Goal: Task Accomplishment & Management: Use online tool/utility

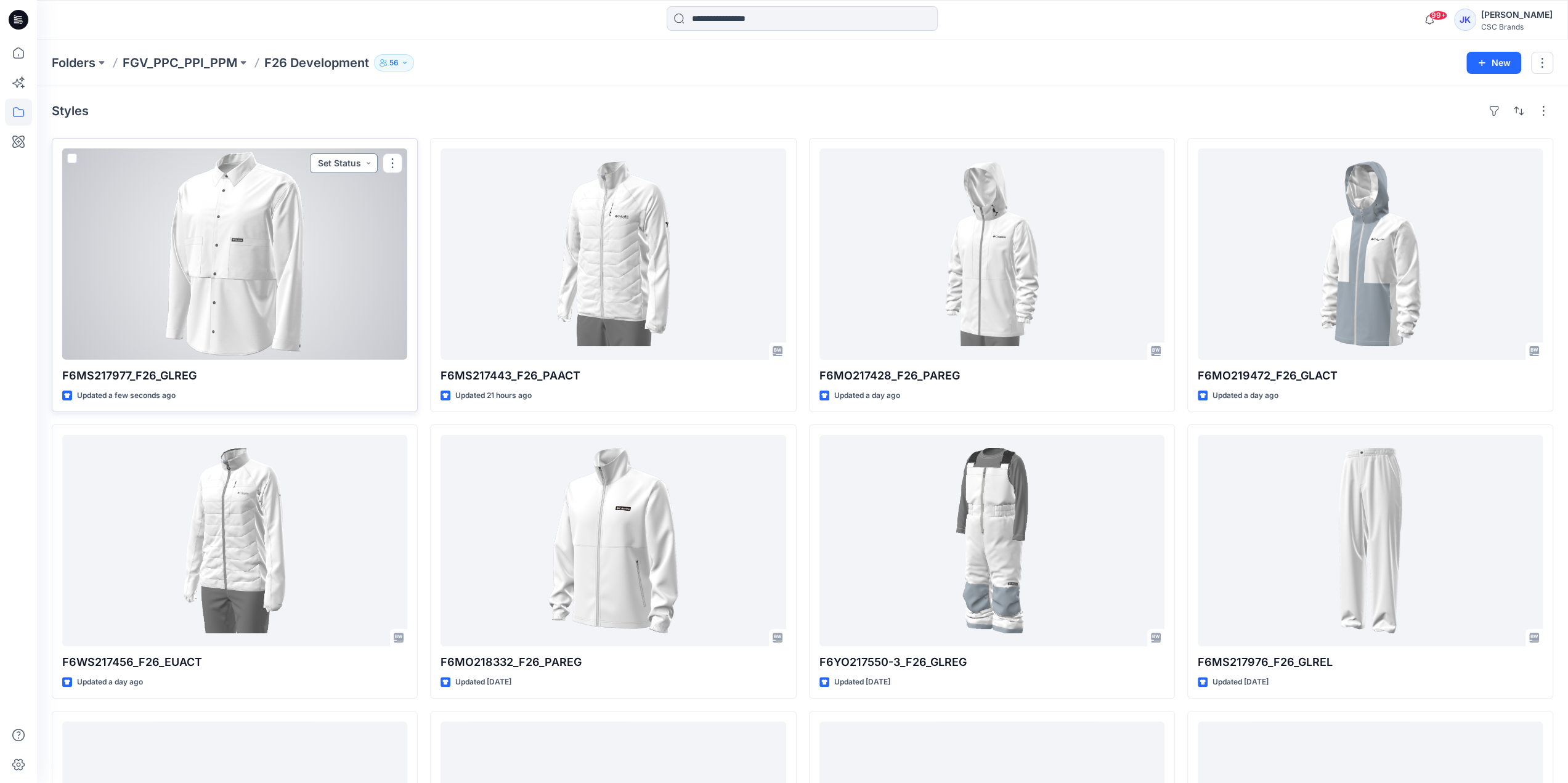
click at [355, 158] on button "Set Status" at bounding box center [344, 163] width 68 height 20
click at [311, 302] on p "F/A Virtual" at bounding box center [314, 302] width 43 height 16
click at [217, 188] on div at bounding box center [234, 254] width 345 height 211
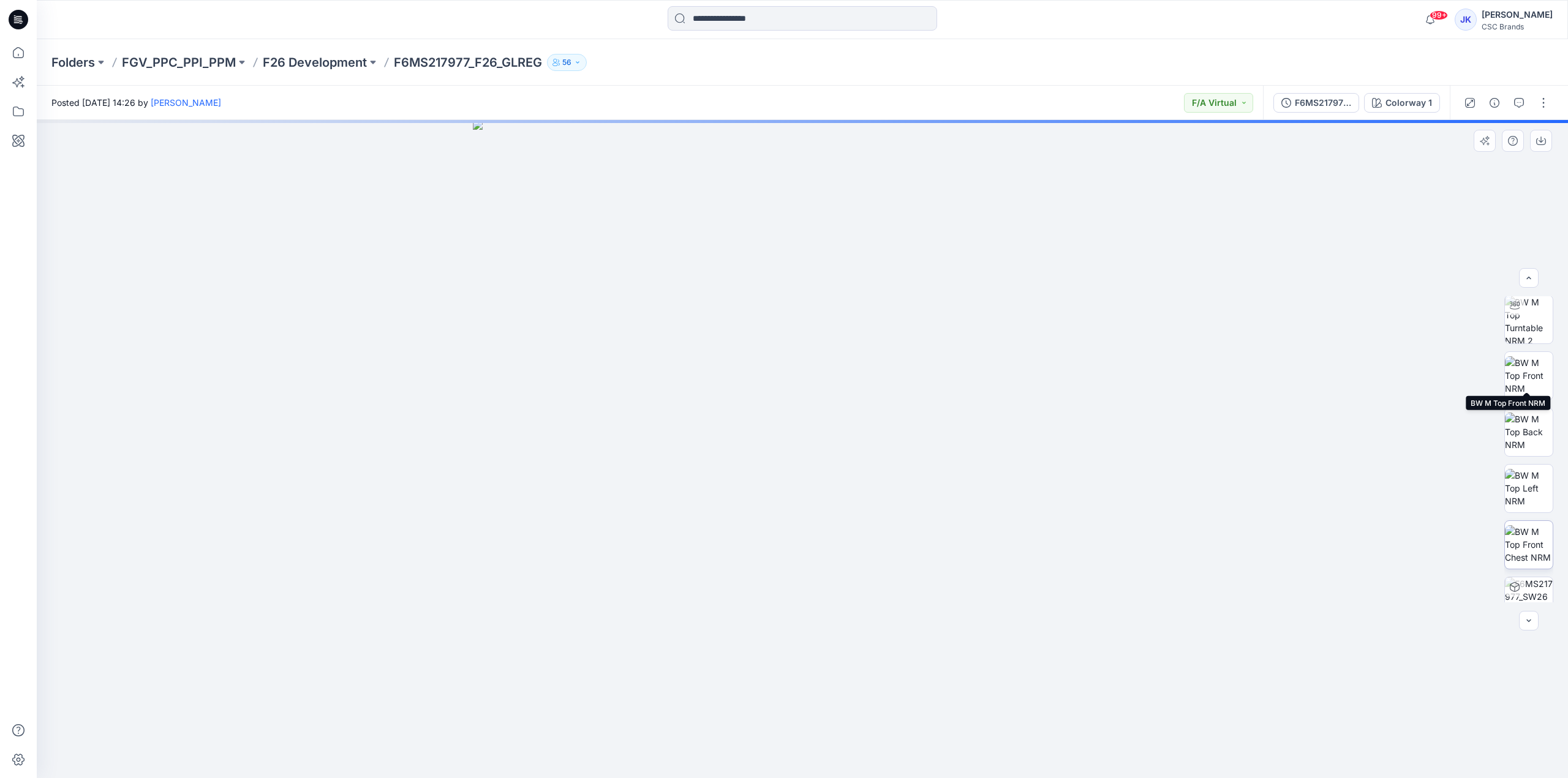
scroll to position [137, 0]
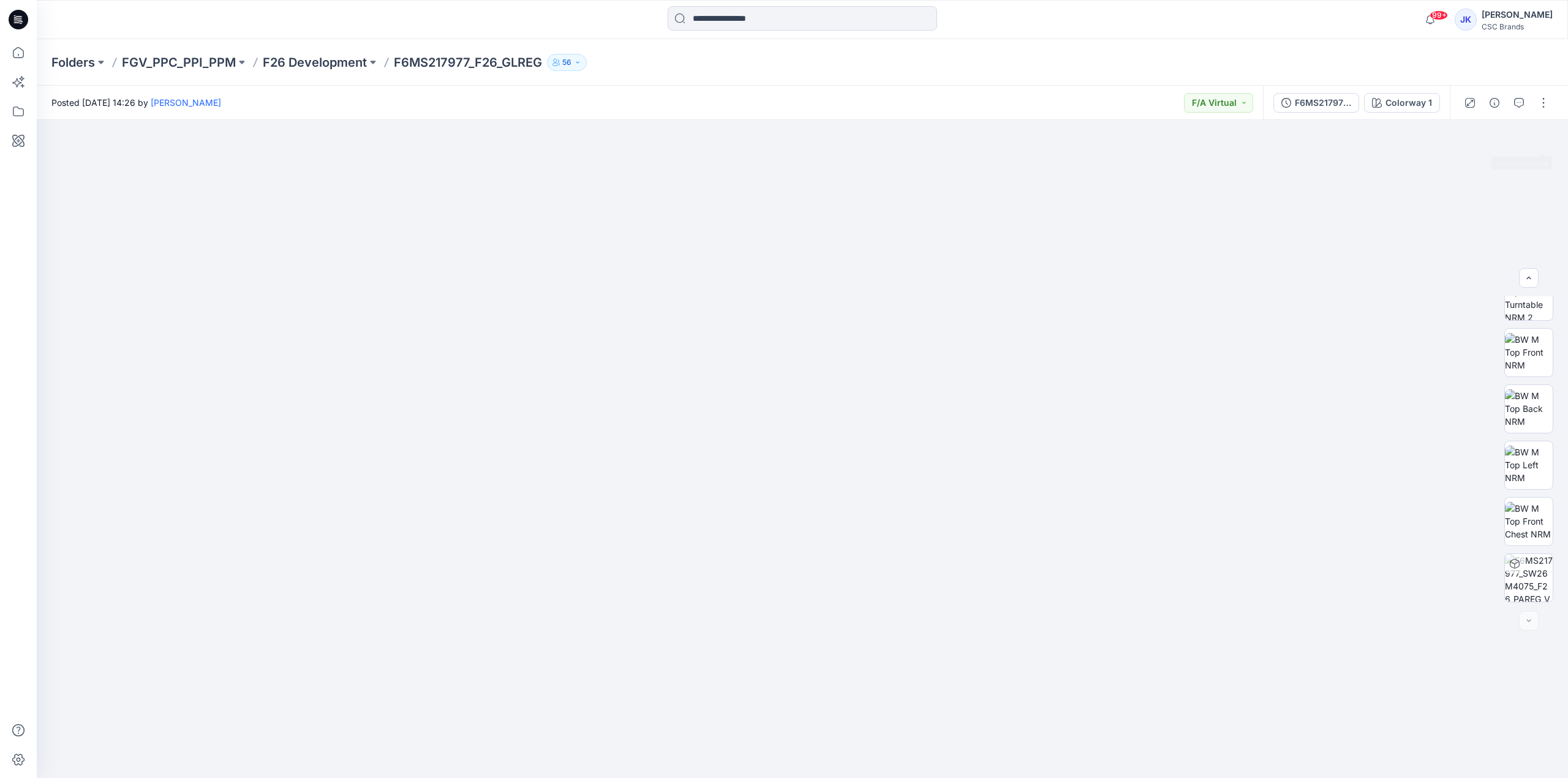
click at [1547, 113] on div at bounding box center [1506, 103] width 113 height 34
click at [1546, 110] on button "button" at bounding box center [1544, 103] width 20 height 20
click at [1452, 165] on button "Edit" at bounding box center [1492, 166] width 113 height 23
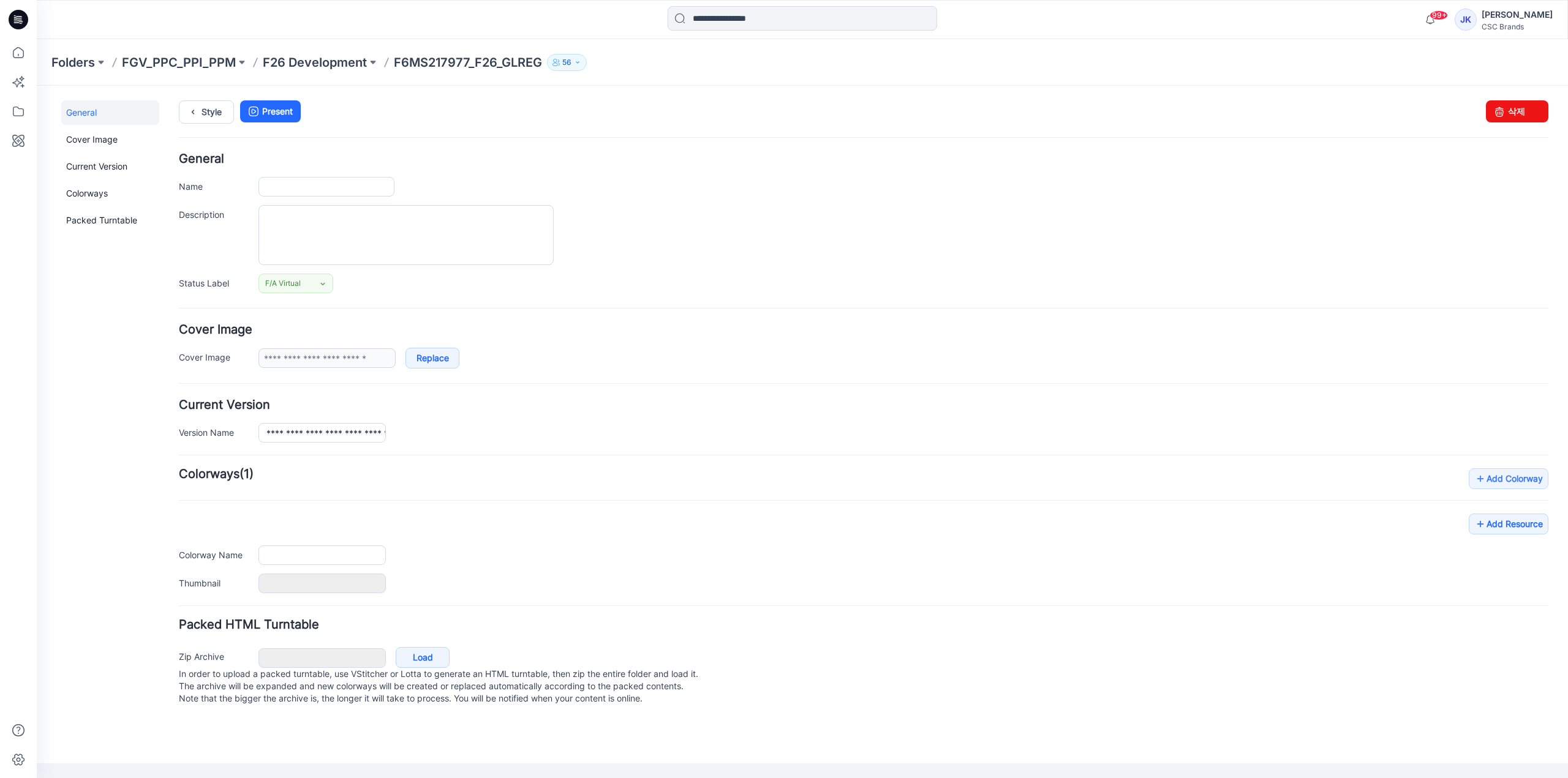
type input "**********"
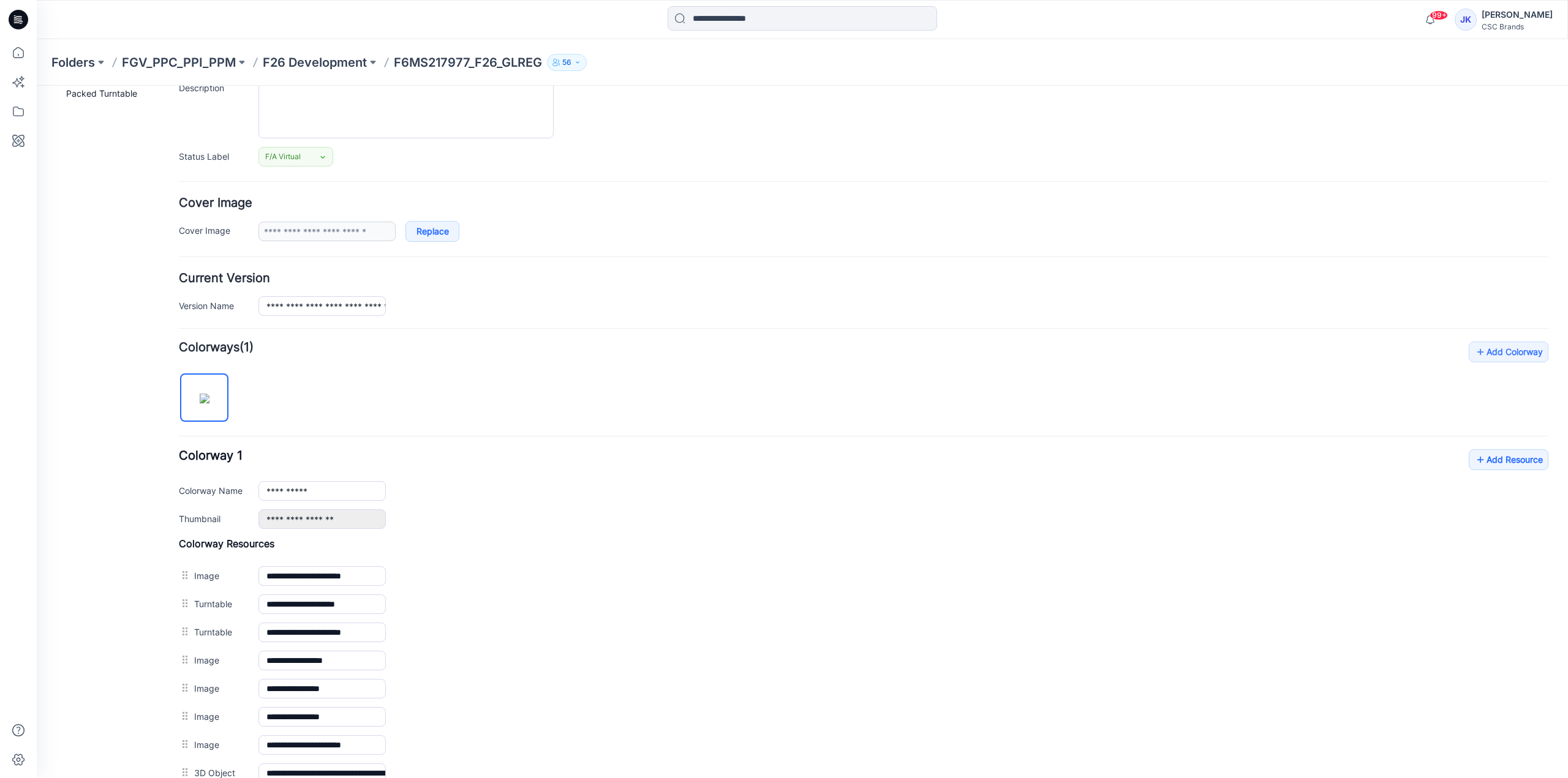
scroll to position [183, 0]
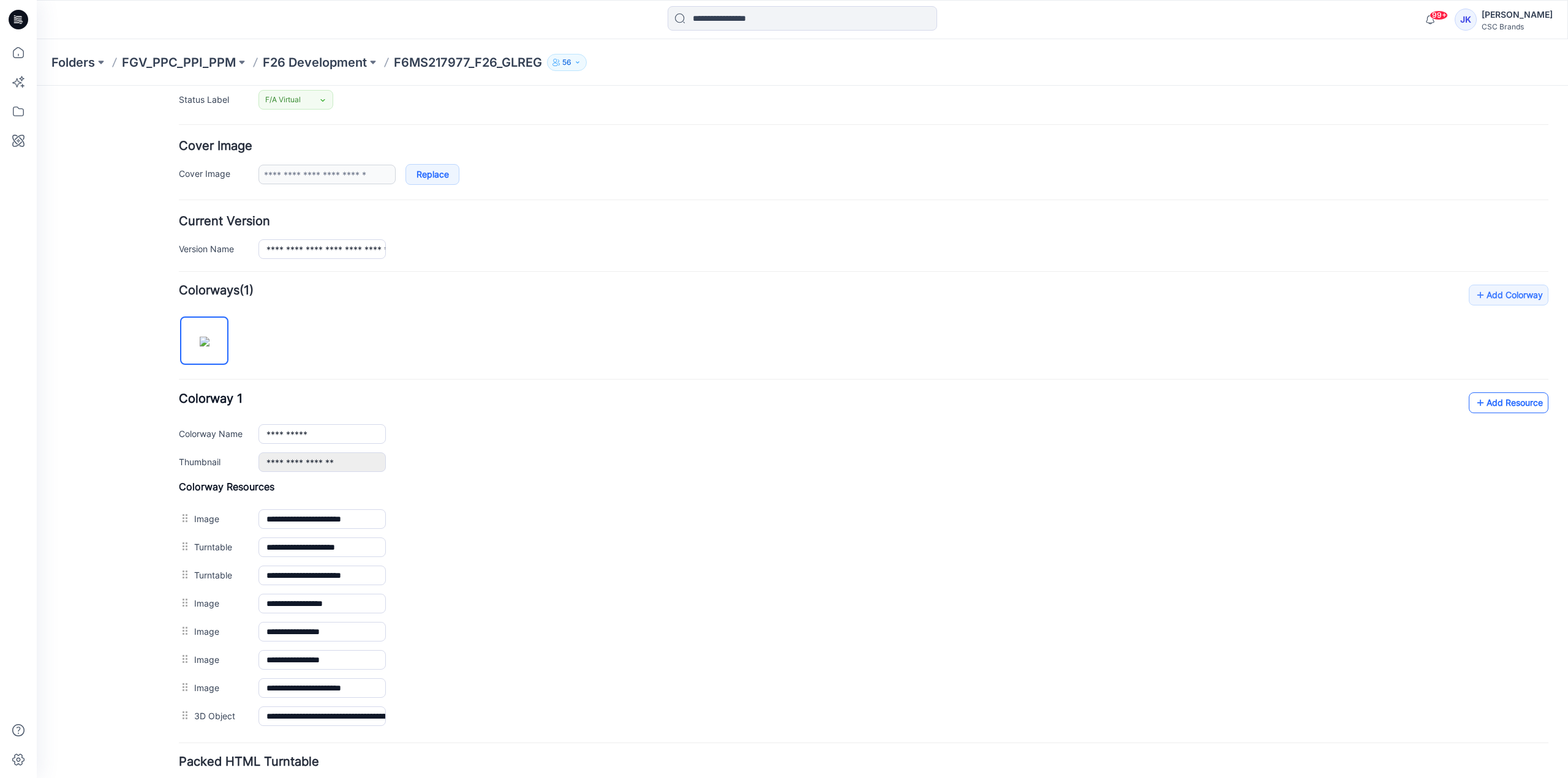
click at [1481, 401] on link "Add Resource" at bounding box center [1508, 402] width 80 height 21
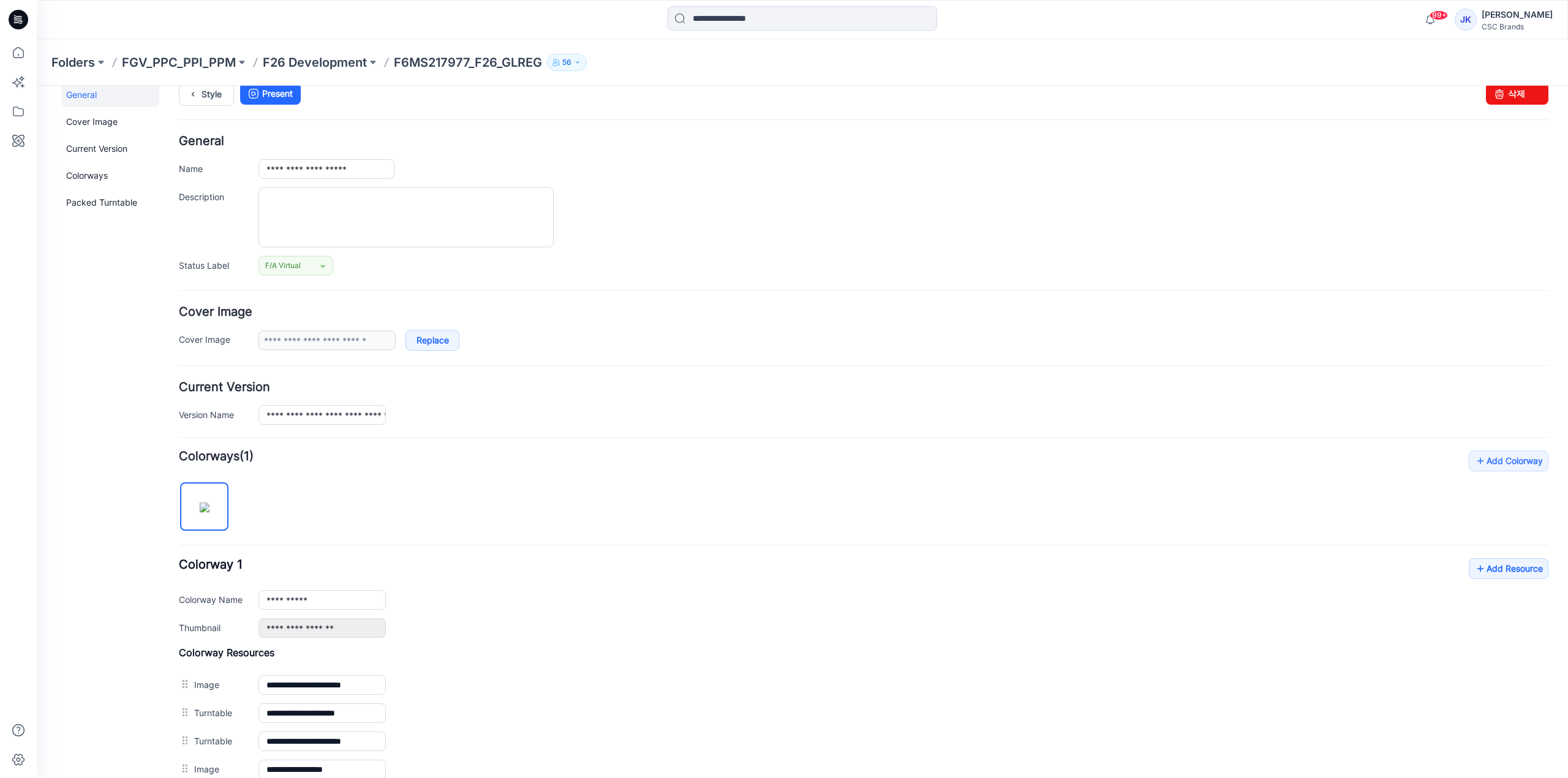
scroll to position [0, 0]
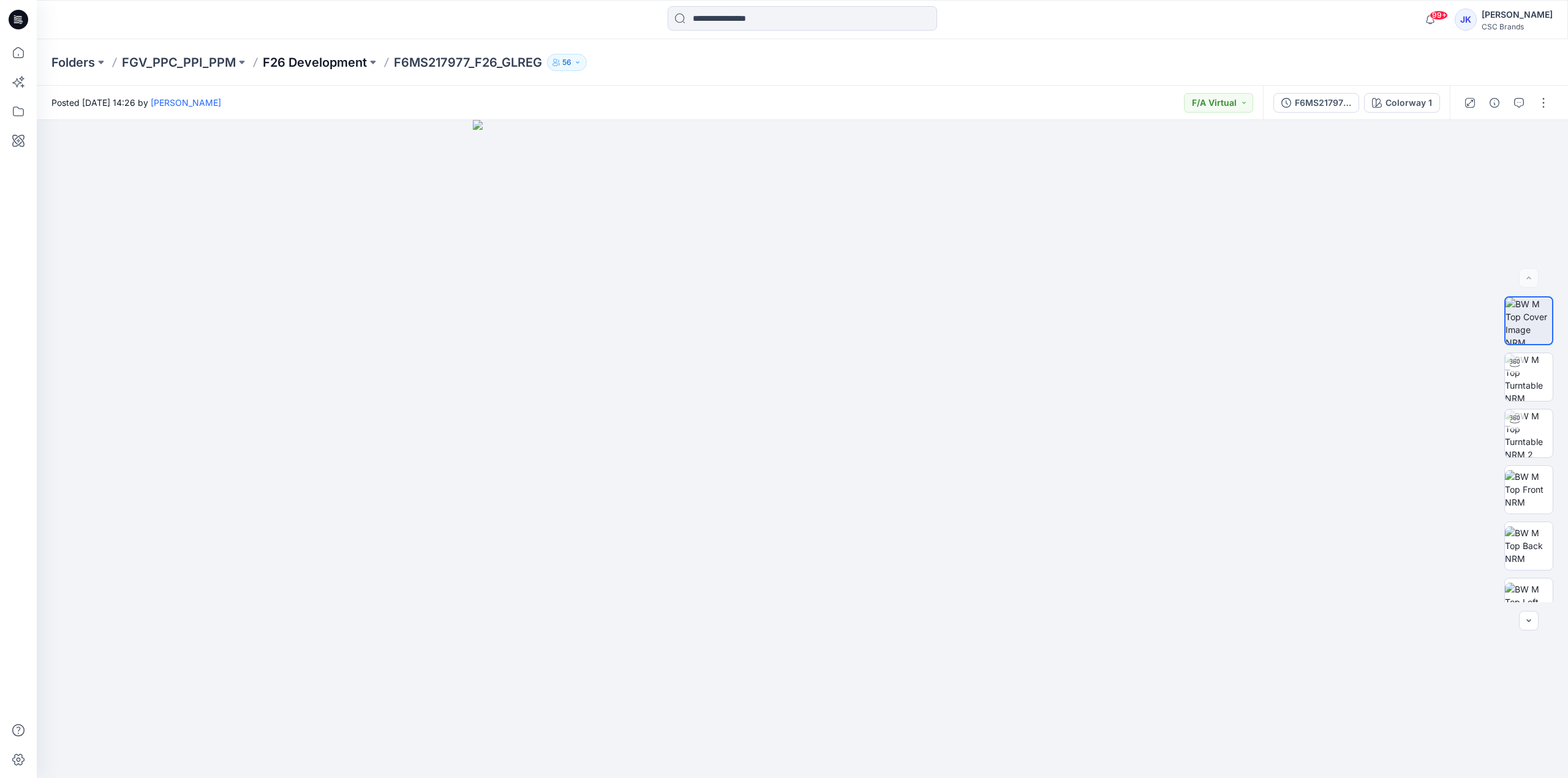
click at [354, 63] on p "F26 Development" at bounding box center [314, 62] width 104 height 17
